Goal: Transaction & Acquisition: Purchase product/service

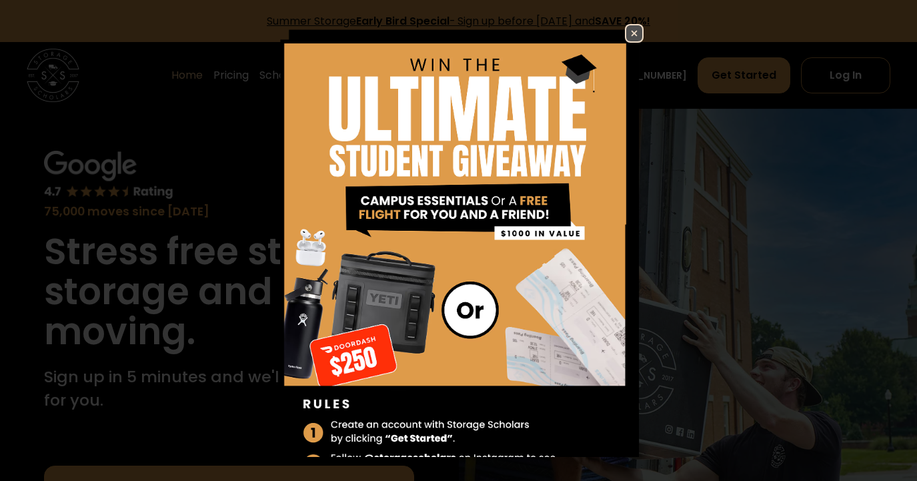
click at [641, 31] on img at bounding box center [634, 33] width 16 height 16
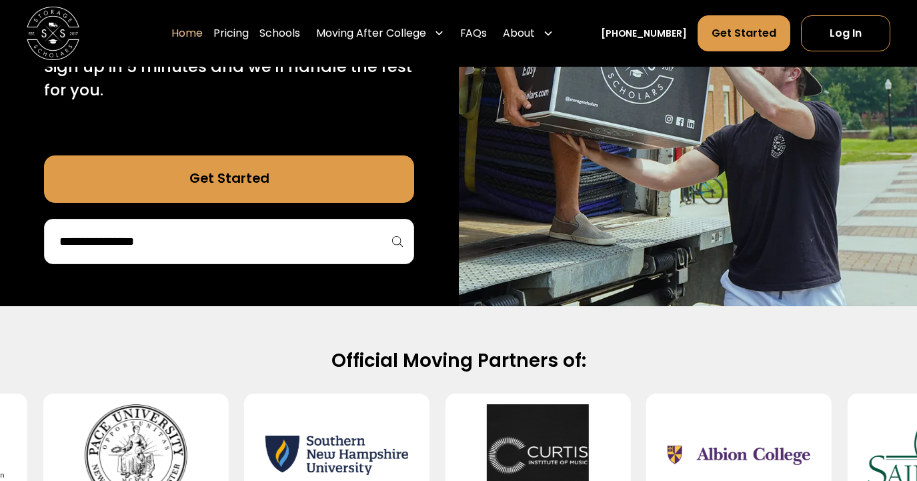
scroll to position [327, 0]
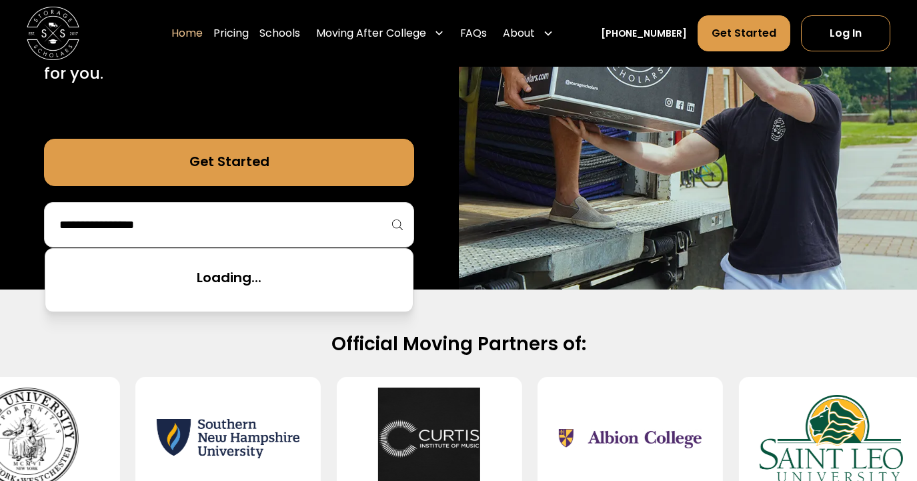
click at [291, 231] on input "search" at bounding box center [229, 224] width 342 height 23
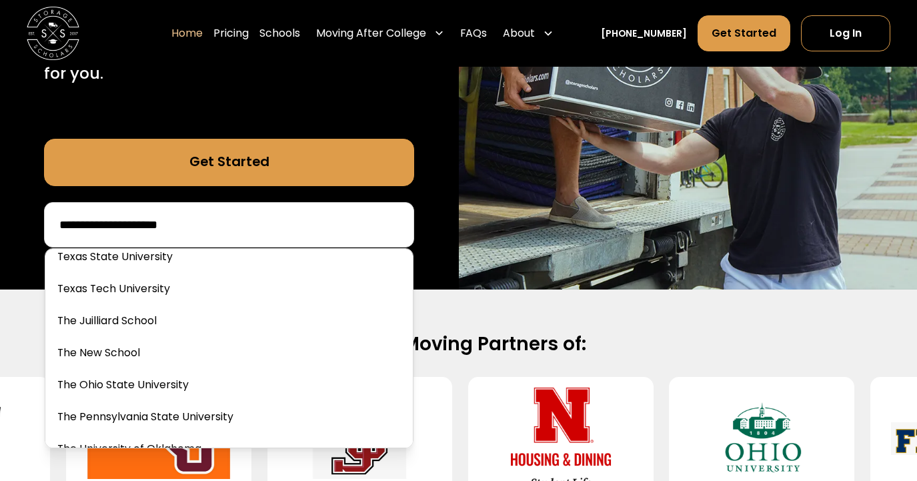
scroll to position [5347, 0]
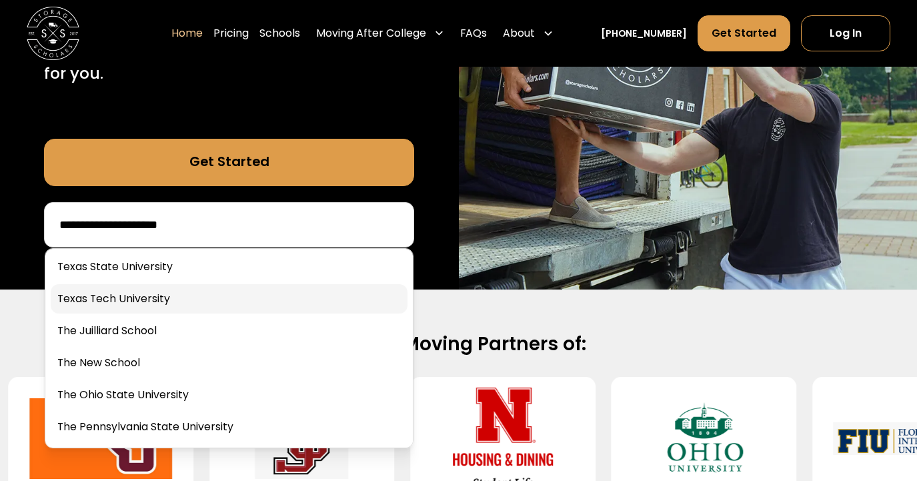
type input "**********"
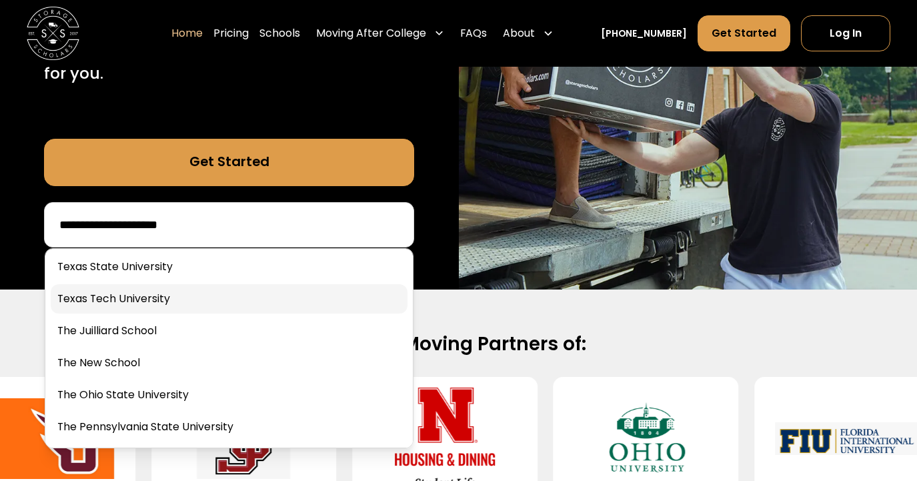
click at [159, 297] on link at bounding box center [229, 298] width 357 height 29
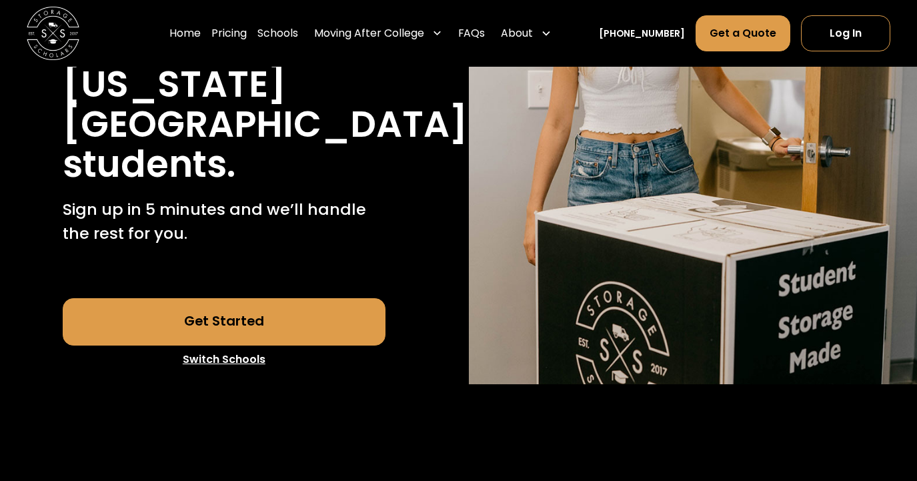
scroll to position [397, 0]
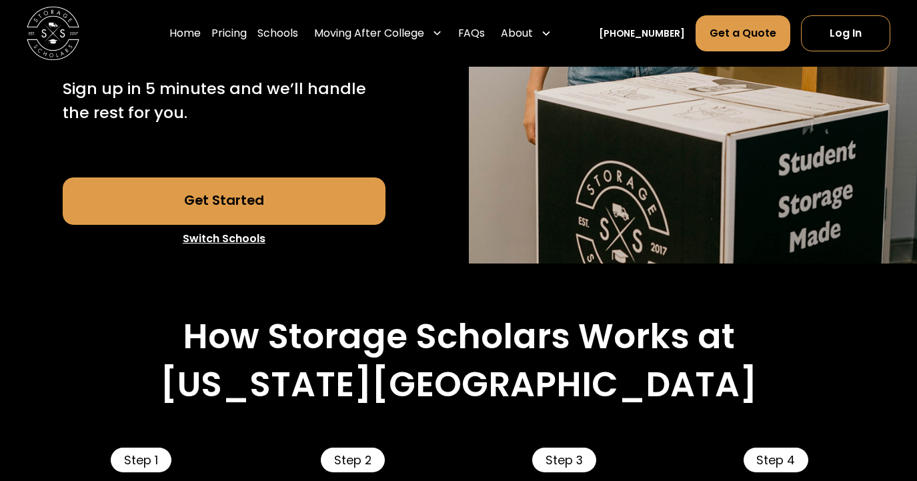
click at [257, 208] on link "Get Started" at bounding box center [224, 200] width 323 height 47
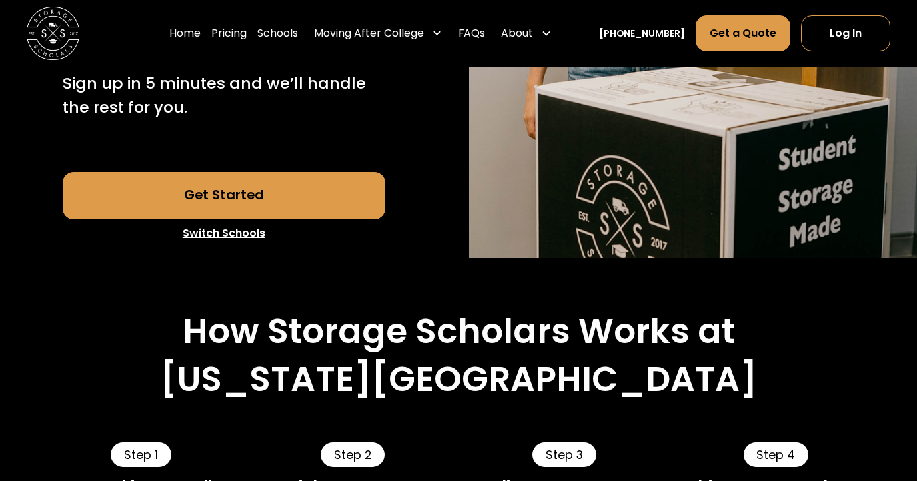
click at [199, 202] on link "Get Started" at bounding box center [224, 195] width 323 height 47
